Goal: Transaction & Acquisition: Purchase product/service

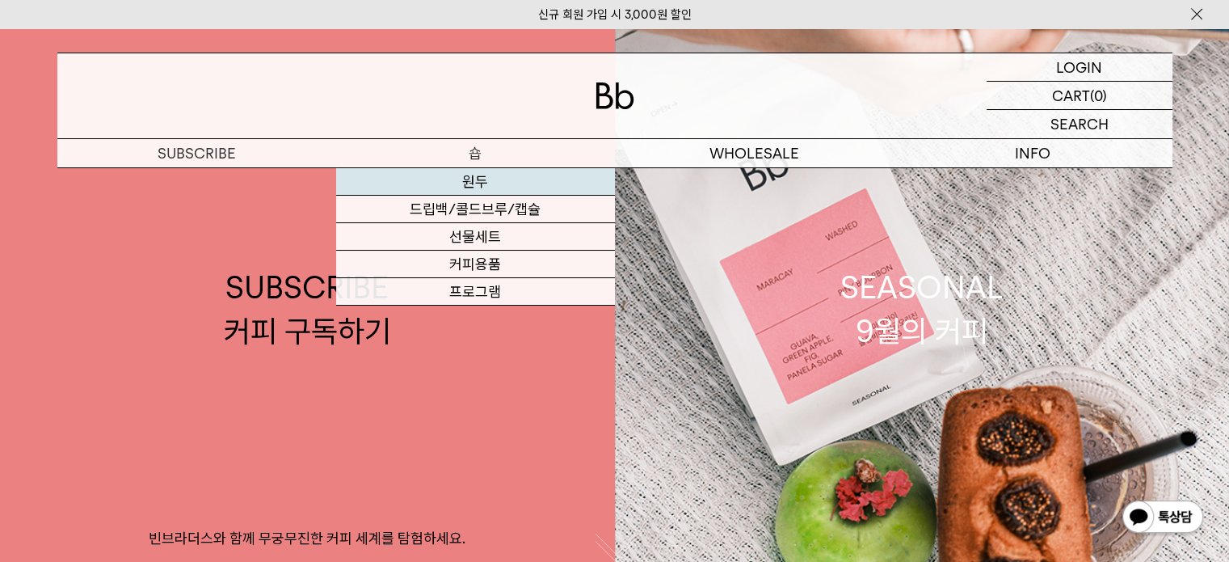
click at [475, 183] on link "원두" at bounding box center [475, 181] width 279 height 27
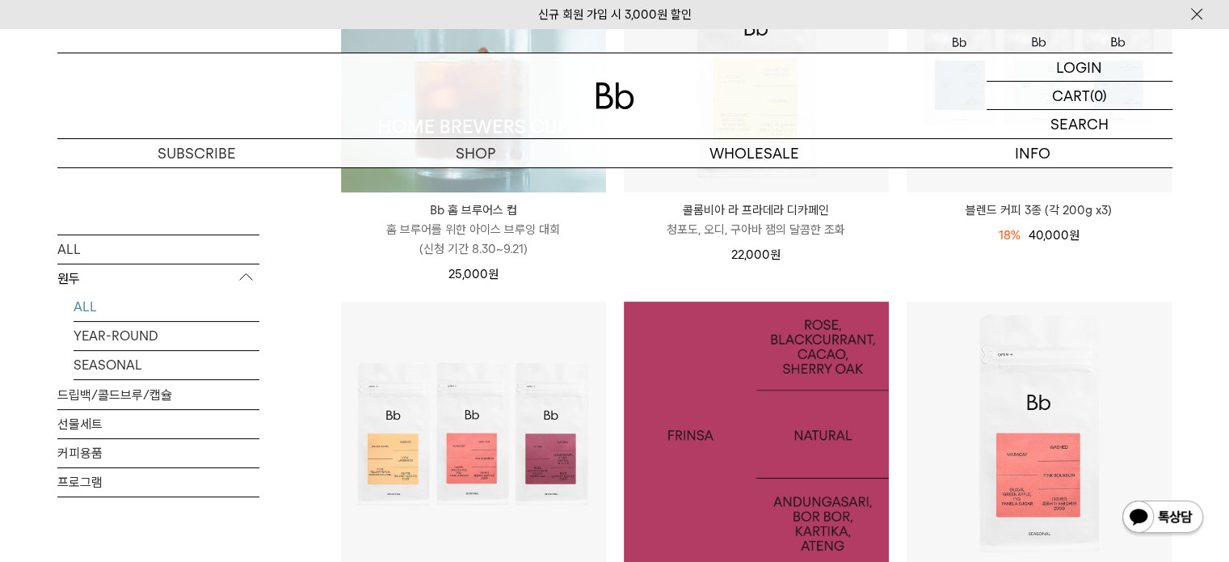
scroll to position [538, 0]
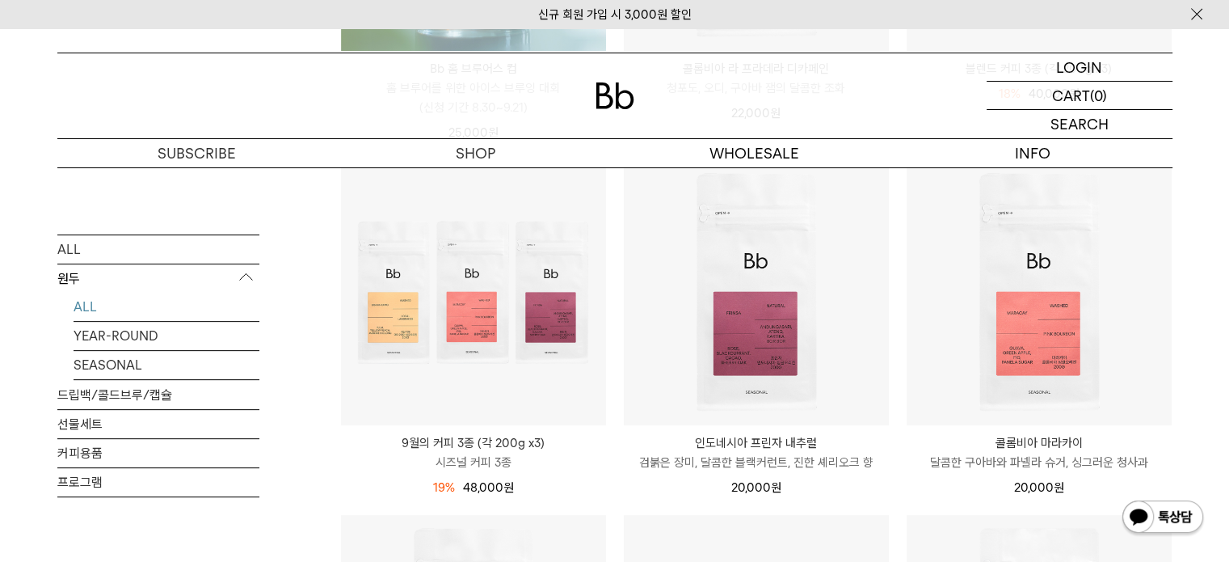
click at [469, 443] on p "9월의 커피 3종 (각 200g x3)" at bounding box center [473, 442] width 265 height 19
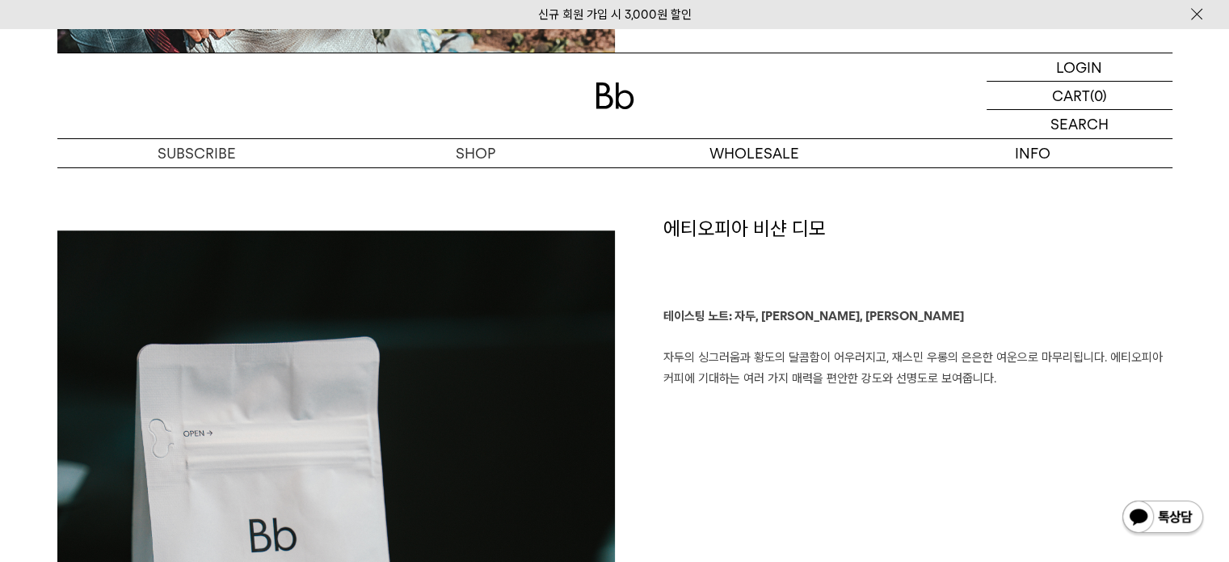
scroll to position [1077, 0]
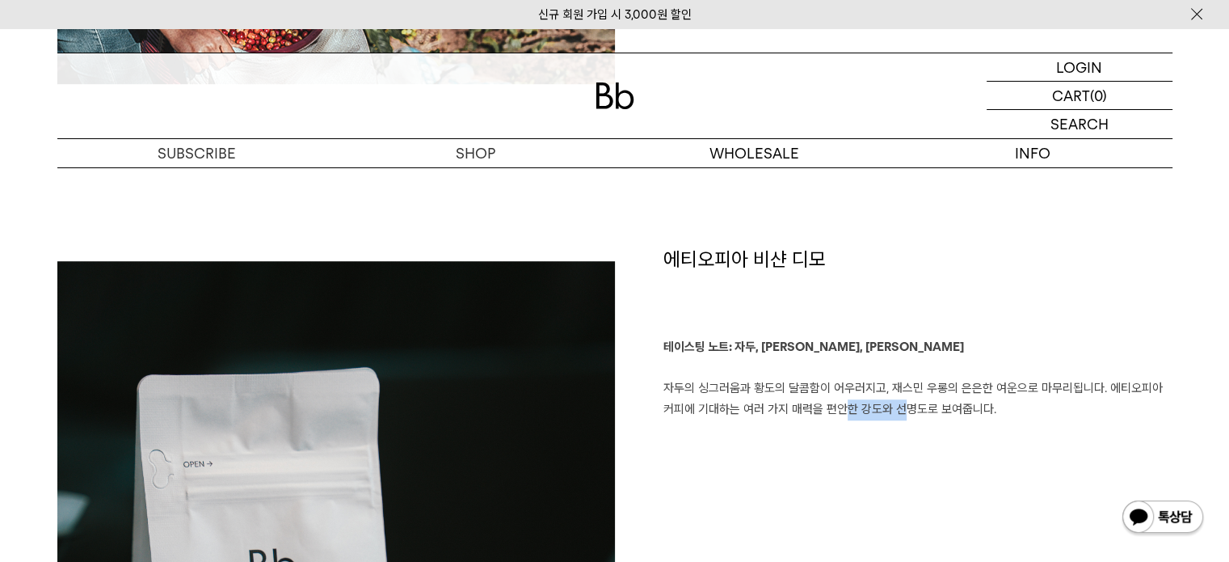
drag, startPoint x: 840, startPoint y: 413, endPoint x: 892, endPoint y: 414, distance: 52.5
click at [892, 414] on p "테이스팅 노트: 자두, 황도, 재스민 우롱 자두의 싱그러움과 황도의 달콤함이 어우러지고, 재스민 우롱의 은은한 여운으로 마무리됩니다. 에티오피…" at bounding box center [918, 378] width 509 height 82
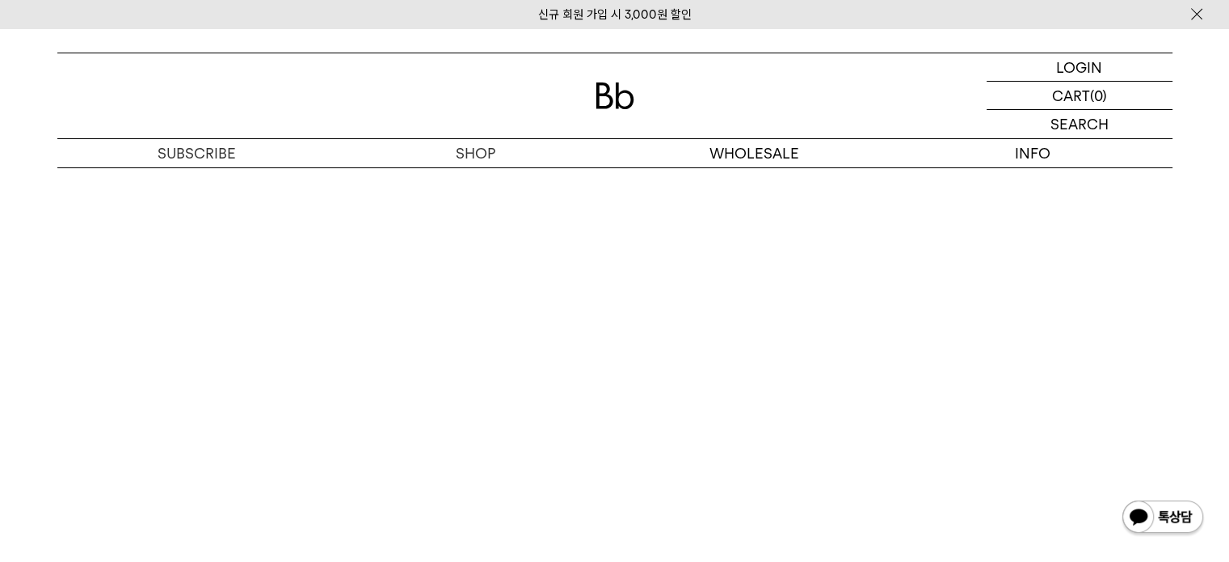
scroll to position [4715, 0]
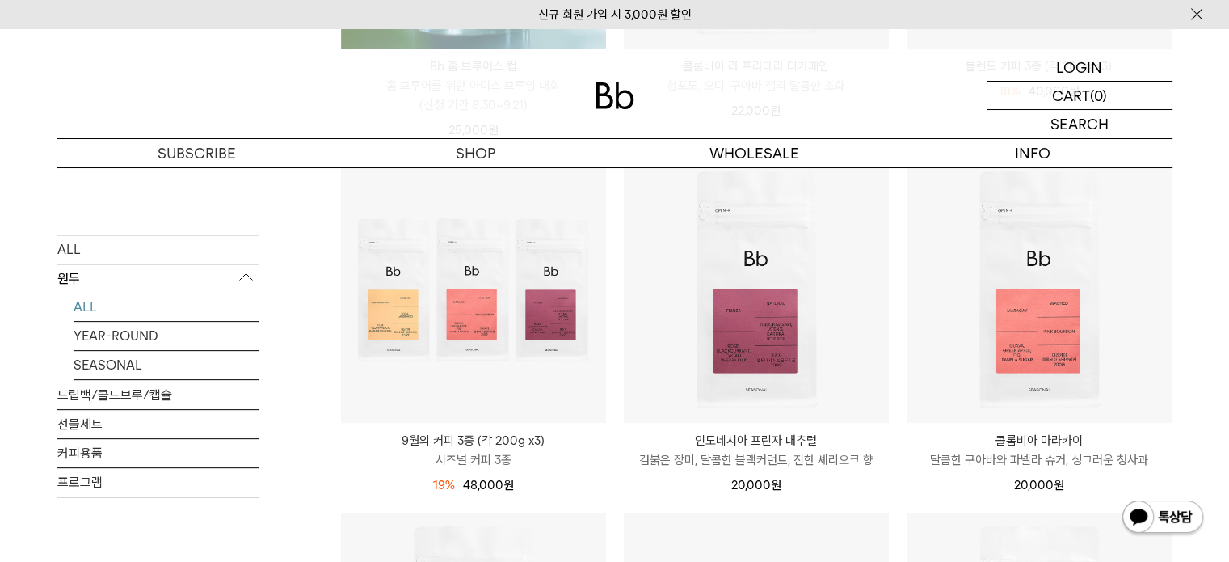
scroll to position [538, 0]
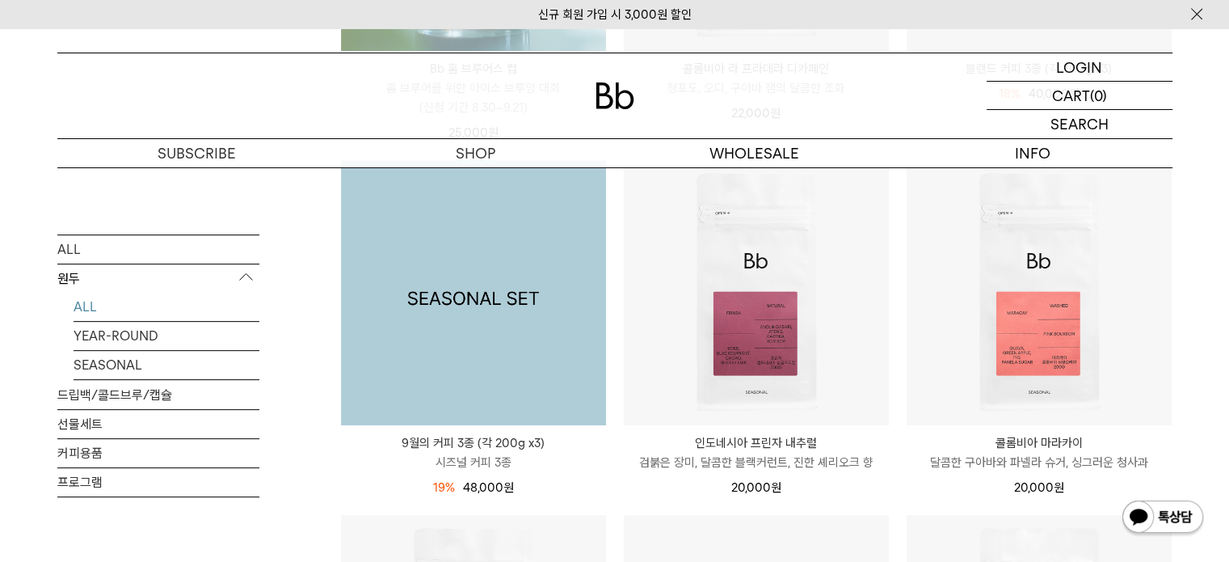
click at [487, 387] on img at bounding box center [473, 292] width 265 height 265
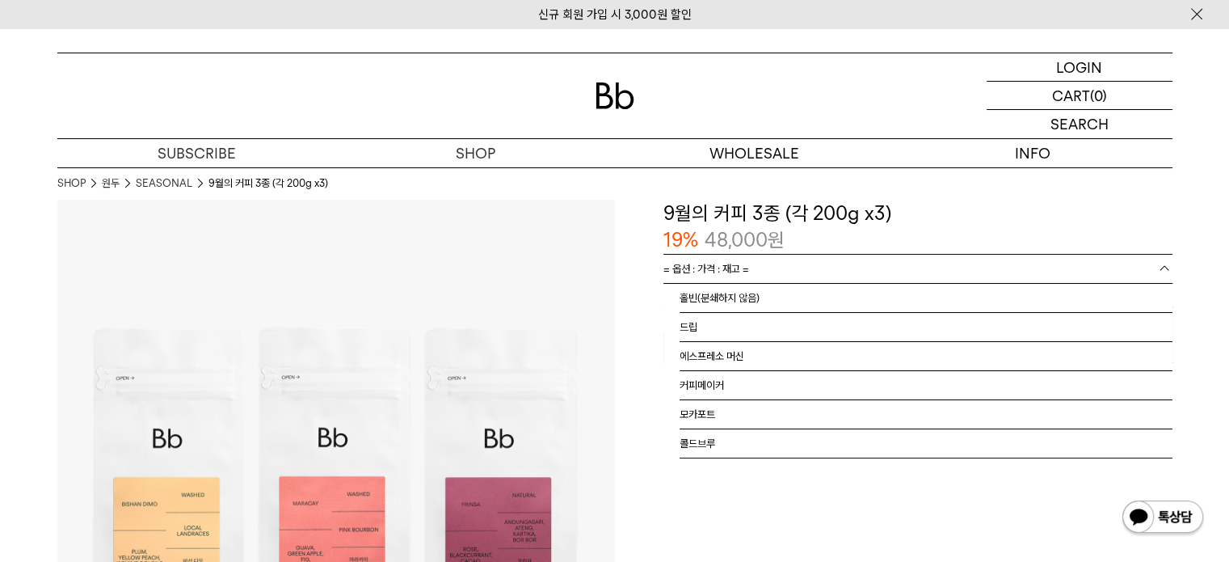
click at [754, 265] on link "= 옵션 : 가격 : 재고 =" at bounding box center [918, 269] width 509 height 28
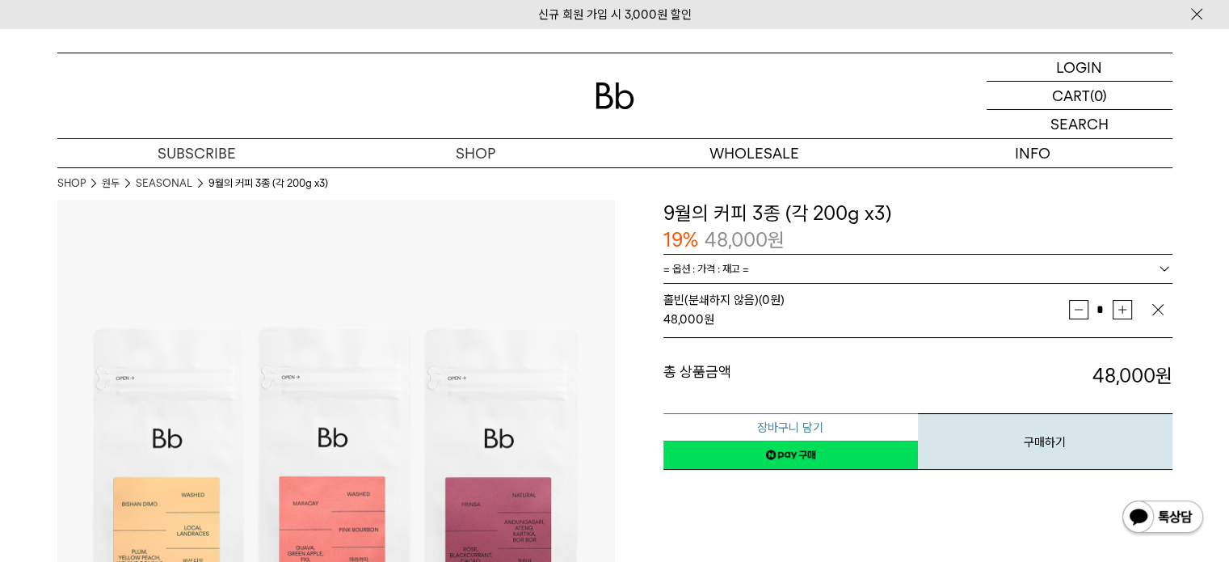
click at [782, 426] on button "장바구니 담기" at bounding box center [791, 427] width 255 height 28
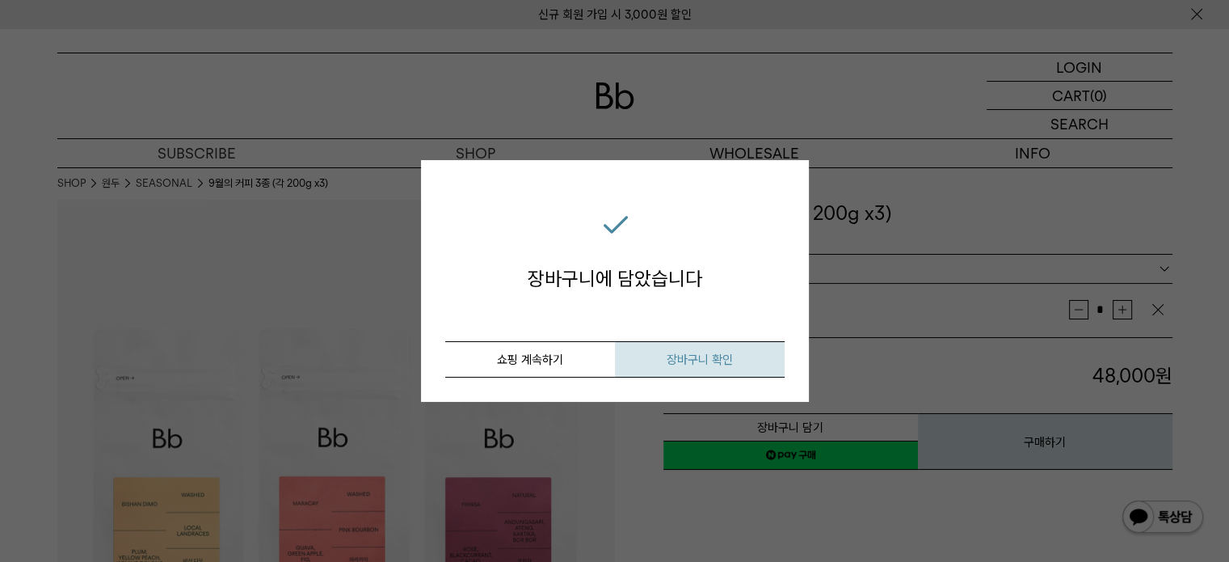
click at [699, 354] on span "장바구니 확인" at bounding box center [700, 359] width 66 height 15
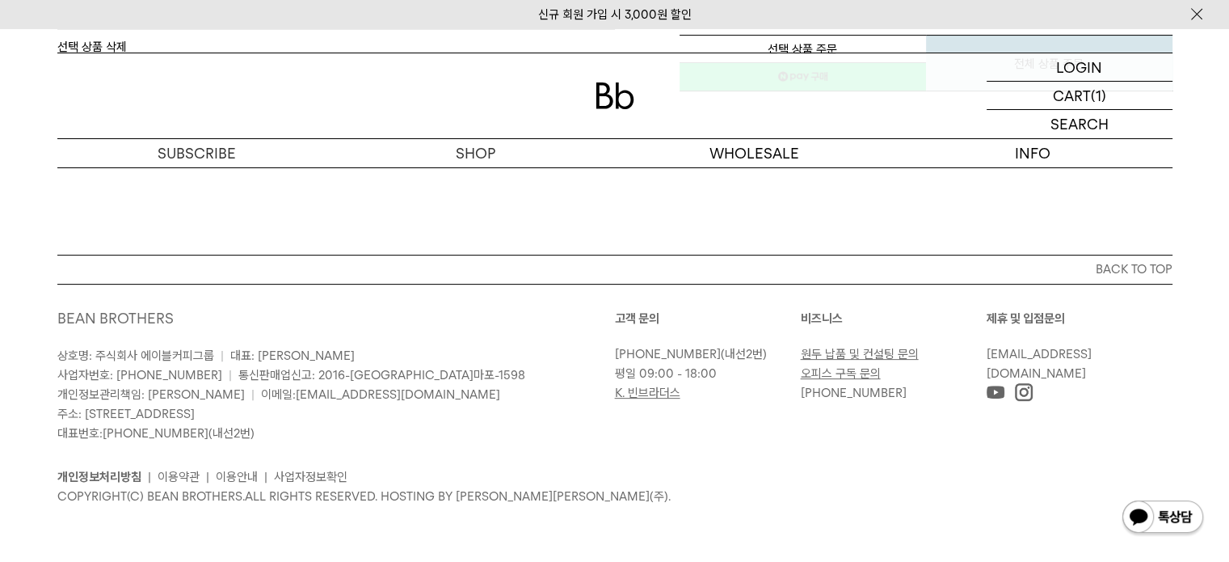
scroll to position [51, 0]
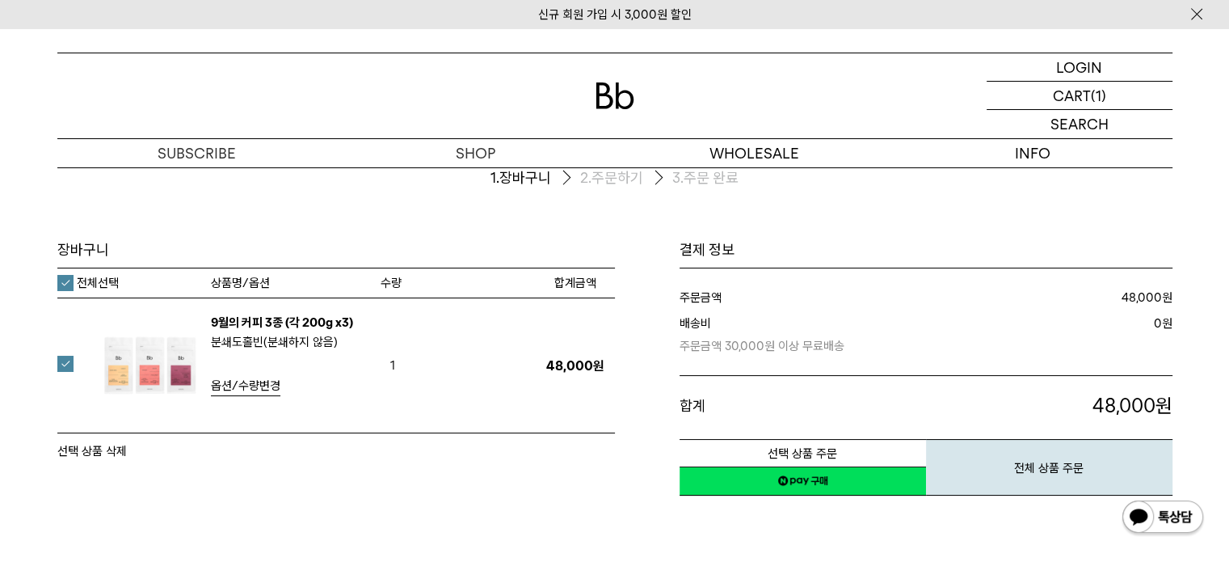
click at [828, 480] on link "네이버페이 구매하기" at bounding box center [803, 480] width 247 height 29
